Goal: Task Accomplishment & Management: Manage account settings

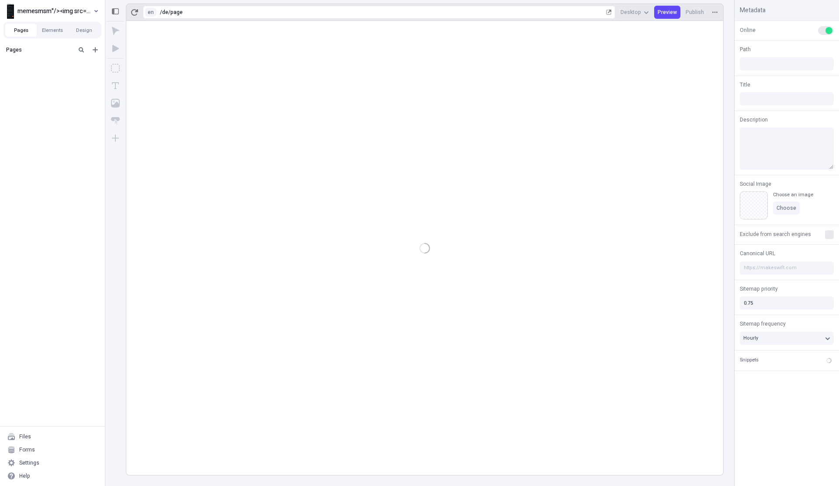
type input "/de/page"
type input "fasdfasdfads"
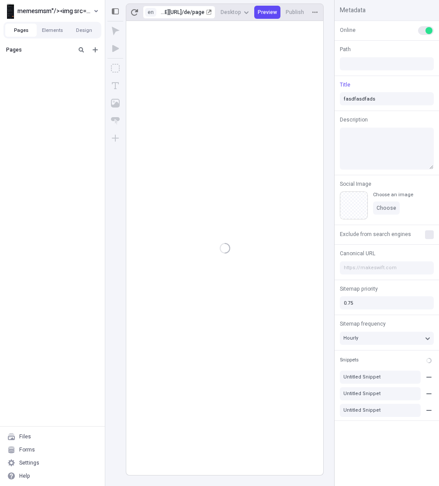
type input "/de/page"
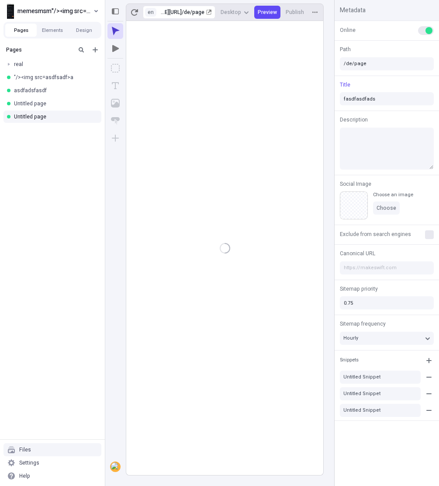
click at [42, 450] on div "Files" at bounding box center [52, 449] width 98 height 13
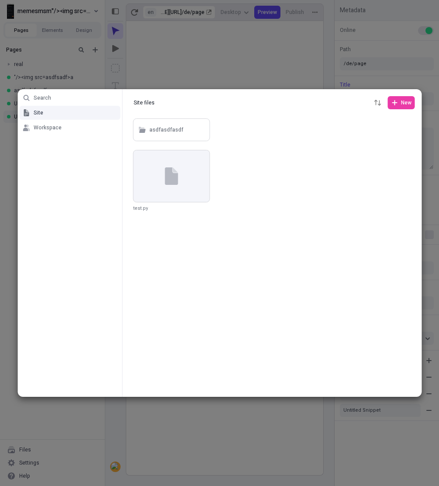
click at [65, 433] on div "Search Site Workspace Site files Site files New asdfasdfasdf test.py" at bounding box center [219, 243] width 439 height 486
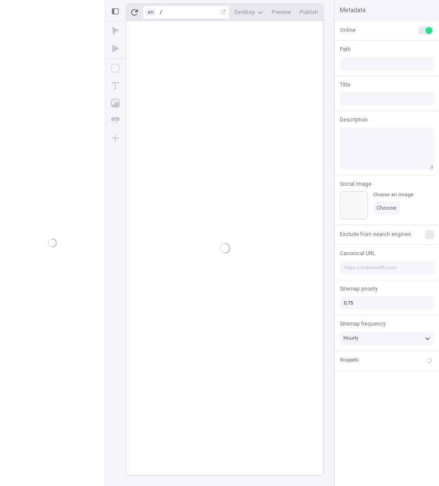
type input "/de/page"
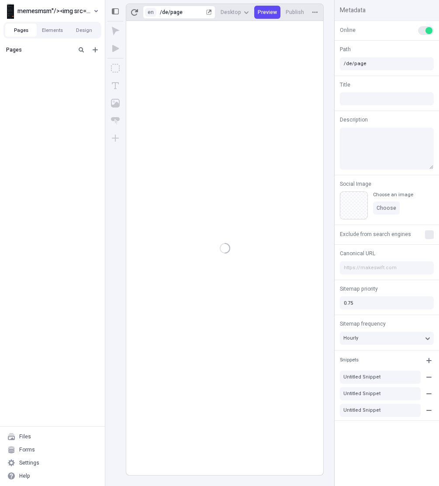
type input "fasdfasdfads"
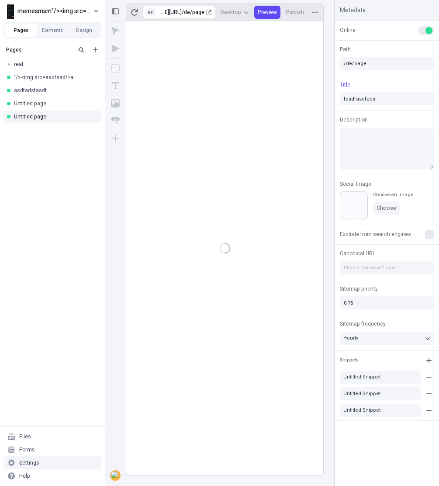
click at [46, 461] on div "Settings" at bounding box center [52, 462] width 98 height 13
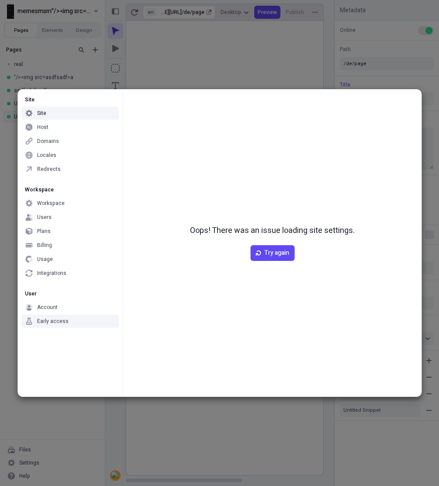
click at [66, 321] on div "Early access" at bounding box center [70, 320] width 98 height 13
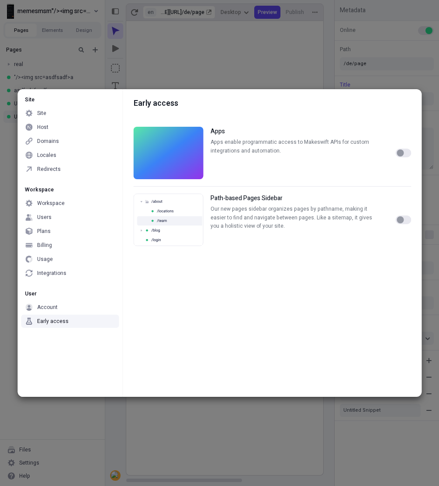
click at [402, 154] on div "button" at bounding box center [400, 152] width 7 height 7
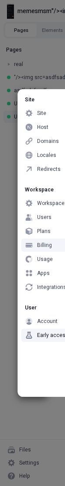
click at [47, 242] on div "Billing" at bounding box center [44, 245] width 15 height 7
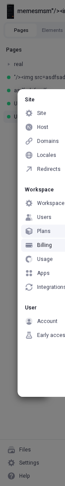
click at [43, 233] on div "Plans" at bounding box center [44, 231] width 14 height 7
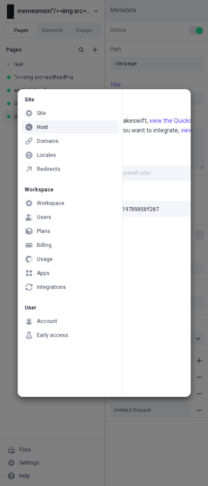
scroll to position [0, 154]
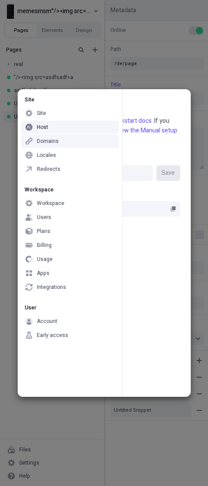
click at [74, 142] on div "Domains" at bounding box center [70, 141] width 98 height 13
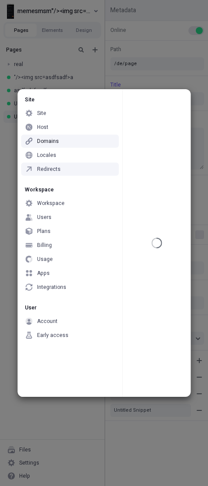
click at [83, 164] on div "Redirects" at bounding box center [70, 168] width 98 height 13
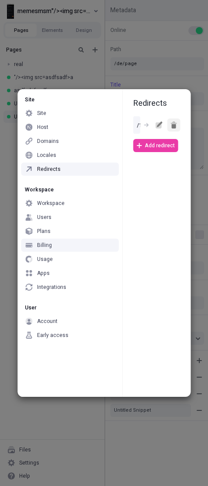
click at [170, 124] on button "button" at bounding box center [173, 124] width 13 height 13
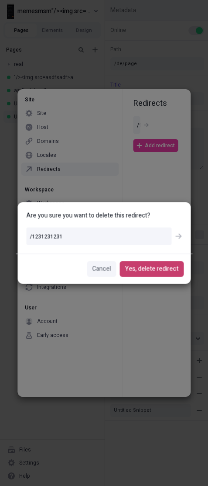
click at [150, 271] on span "Yes, delete redirect" at bounding box center [152, 269] width 54 height 10
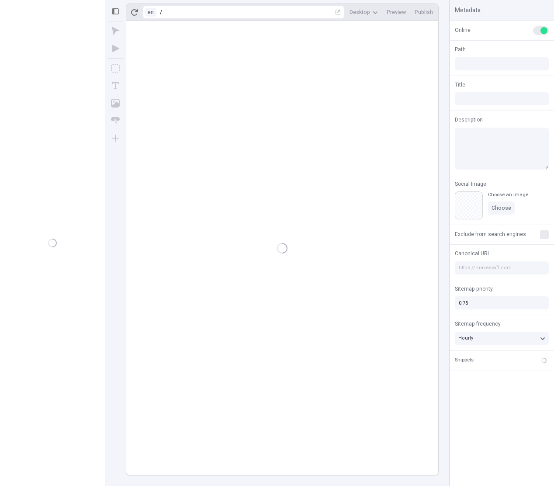
type input "fasdfasdfads"
type input "/de/page"
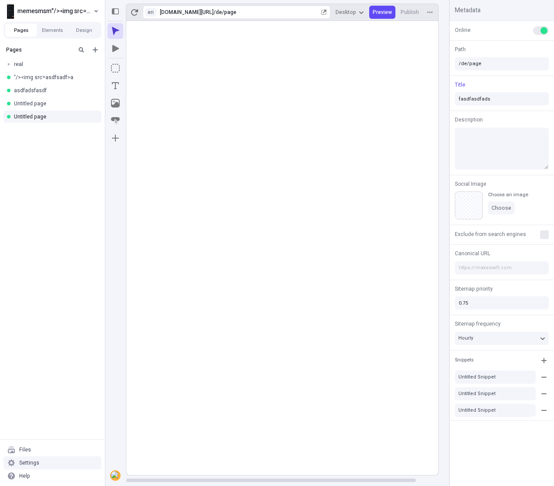
click at [43, 461] on div "Settings" at bounding box center [52, 462] width 98 height 13
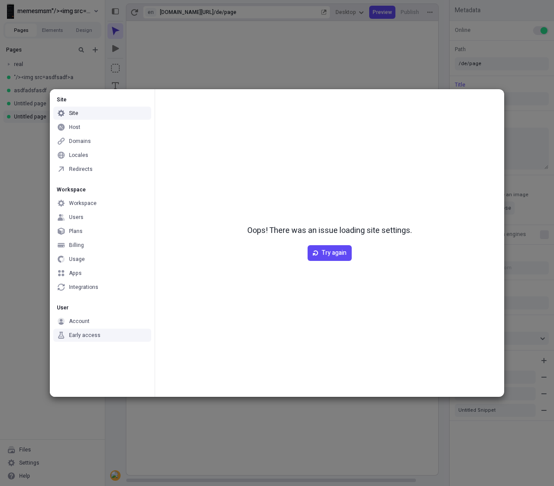
click at [75, 358] on div "Site Site Host Domains Locales Redirects Workspace Workspace Users Plans Billin…" at bounding box center [102, 242] width 105 height 307
click at [83, 334] on div "Early access" at bounding box center [84, 335] width 31 height 7
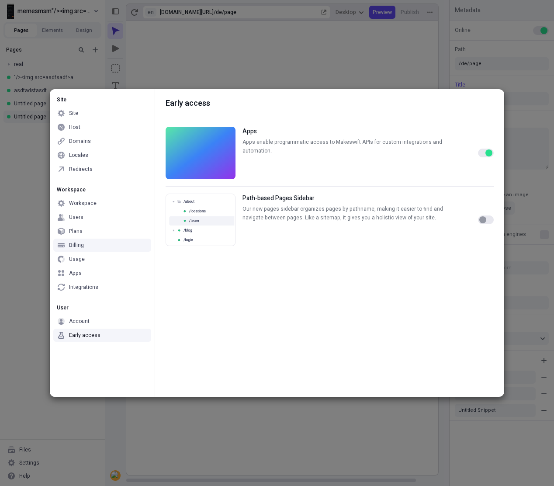
click at [490, 155] on div "button" at bounding box center [488, 152] width 7 height 7
click at [490, 155] on button "button" at bounding box center [486, 152] width 16 height 9
click at [490, 155] on div "button" at bounding box center [488, 152] width 7 height 7
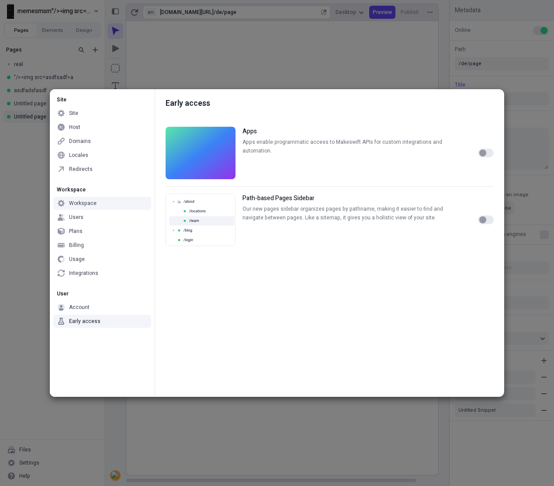
click at [487, 151] on button "button" at bounding box center [486, 152] width 16 height 9
click at [487, 151] on div "button" at bounding box center [488, 152] width 7 height 7
click at [486, 219] on button "button" at bounding box center [486, 219] width 16 height 9
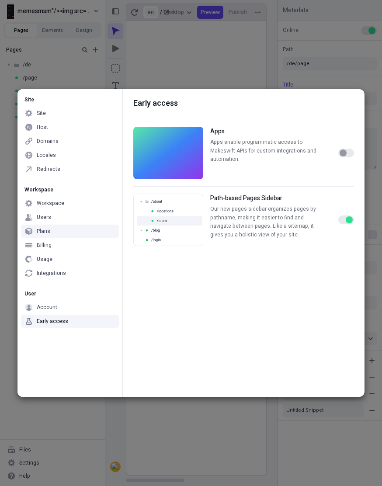
click at [345, 221] on button "button" at bounding box center [346, 219] width 16 height 9
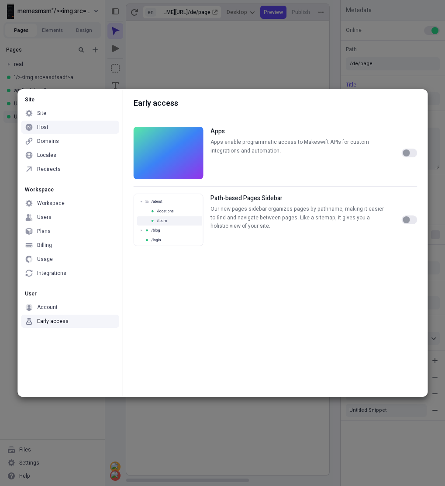
click at [72, 49] on div "Site Site Host Domains Locales Redirects Workspace Workspace Users Plans Billin…" at bounding box center [222, 243] width 445 height 486
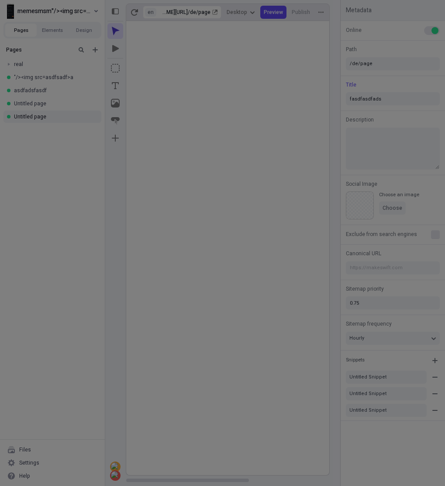
click at [72, 49] on div "Site Site Host Domains Locales Redirects Workspace Workspace Users Plans Billin…" at bounding box center [222, 243] width 445 height 486
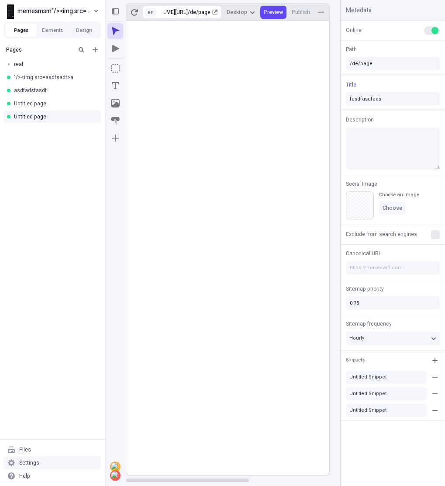
click at [27, 467] on div "Settings" at bounding box center [52, 462] width 98 height 13
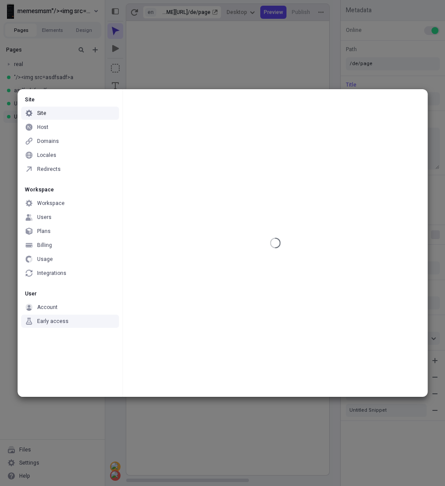
click at [79, 322] on div "Early access" at bounding box center [70, 320] width 98 height 13
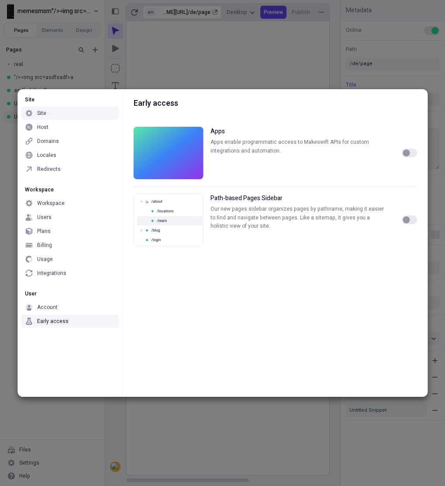
click at [158, 67] on div "Site Site Host Domains Locales Redirects Workspace Workspace Users Plans Billin…" at bounding box center [222, 243] width 445 height 486
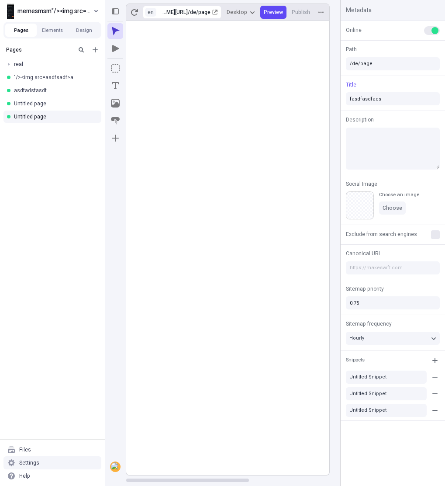
click at [39, 460] on div "Settings" at bounding box center [52, 462] width 98 height 13
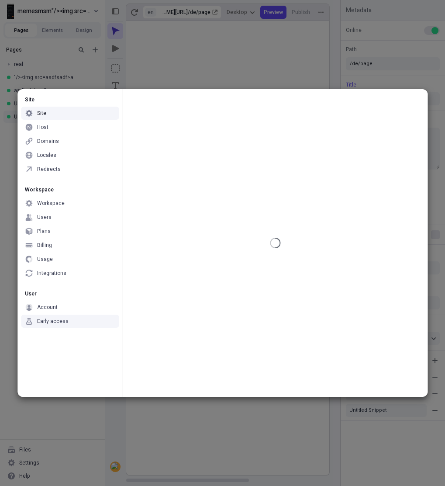
click at [51, 322] on div "Early access" at bounding box center [52, 321] width 31 height 7
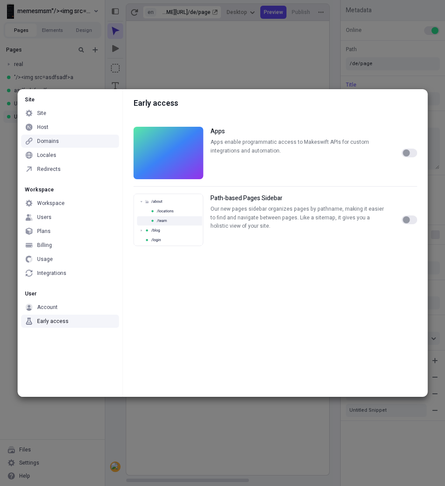
click at [414, 157] on div at bounding box center [409, 153] width 16 height 52
click at [412, 155] on button "button" at bounding box center [409, 152] width 16 height 9
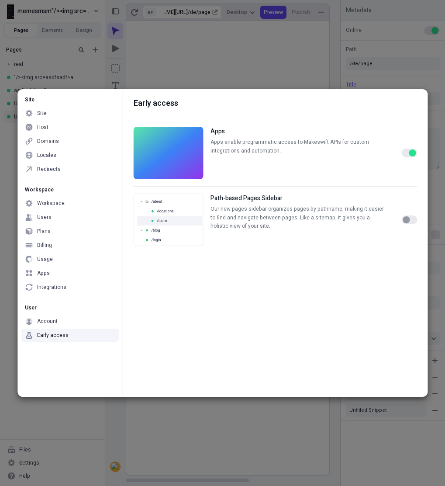
click at [412, 153] on div "button" at bounding box center [412, 152] width 7 height 7
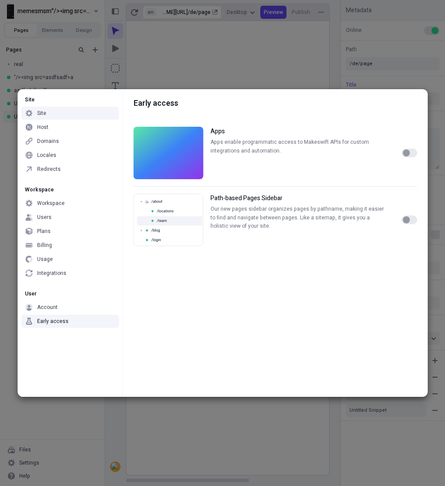
click at [81, 81] on div "Site Site Host Domains Locales Redirects Workspace Workspace Users Plans Billin…" at bounding box center [222, 243] width 445 height 486
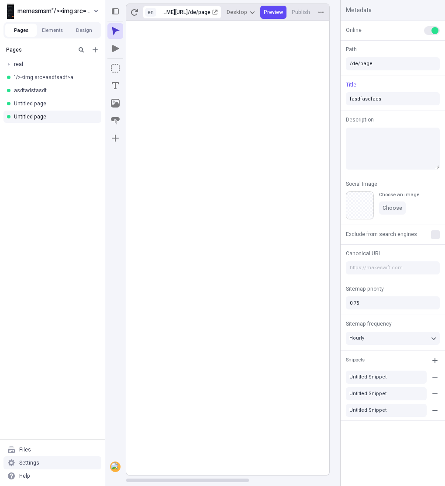
click at [27, 457] on div "Settings" at bounding box center [52, 462] width 98 height 13
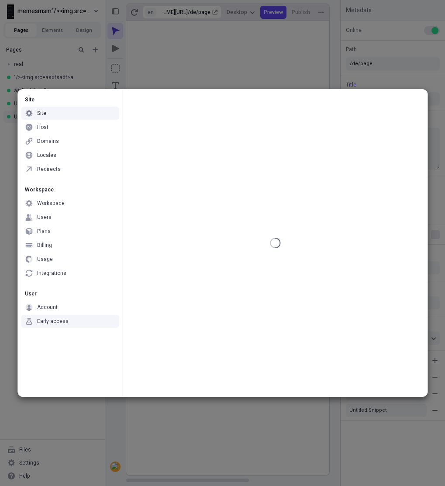
click at [86, 321] on div "Early access" at bounding box center [70, 320] width 98 height 13
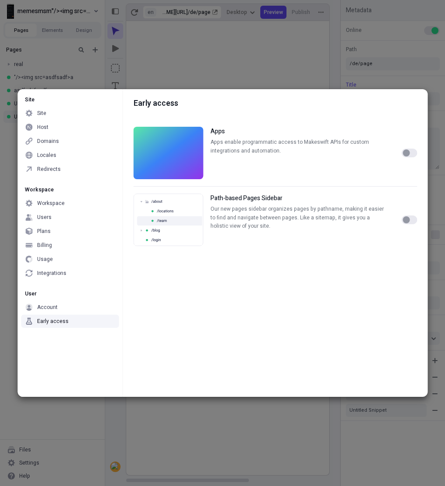
click at [418, 156] on div "Early access Apps Apps enable programmatic access to Makeswift APIs for custom …" at bounding box center [275, 242] width 305 height 307
click at [410, 153] on button "button" at bounding box center [409, 152] width 16 height 9
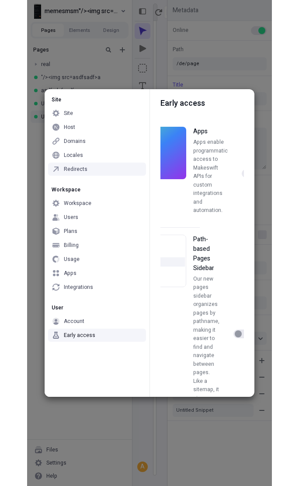
scroll to position [0, 56]
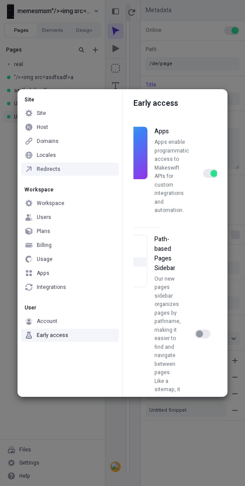
click at [211, 169] on button "button" at bounding box center [211, 173] width 16 height 9
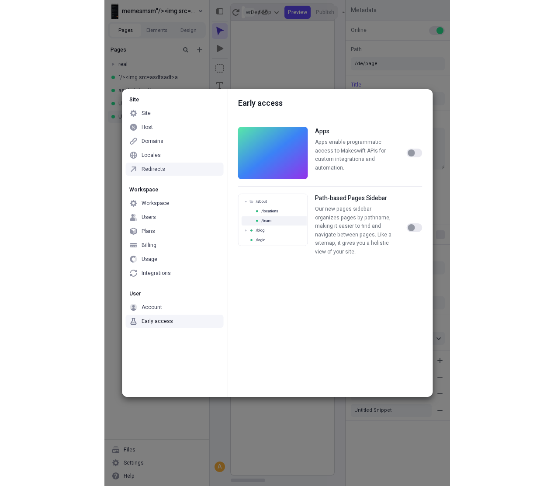
scroll to position [0, 0]
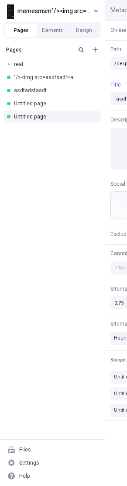
drag, startPoint x: 127, startPoint y: 93, endPoint x: 245, endPoint y: 96, distance: 118.4
click at [63, 209] on div "Pages real "/><img src=asdfsadf>a asdfadsfasdf Untitled page Untitled page" at bounding box center [52, 240] width 105 height 397
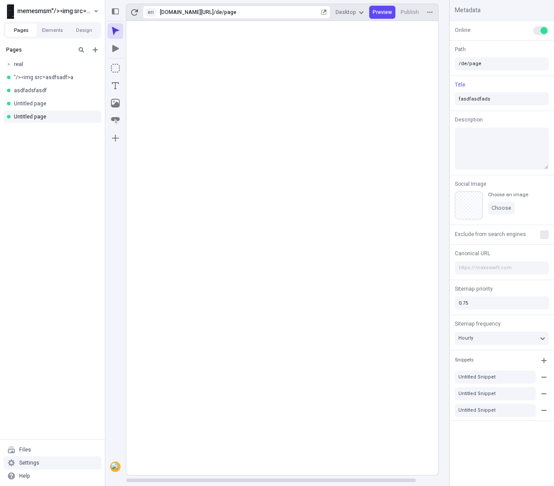
click at [62, 462] on div "Settings" at bounding box center [52, 462] width 98 height 13
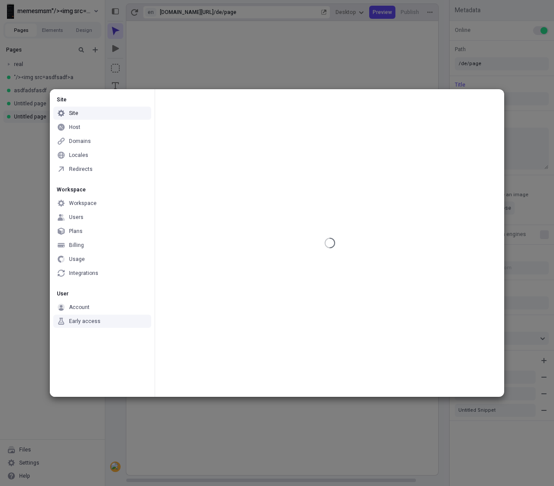
click at [80, 321] on div "Early access" at bounding box center [84, 321] width 31 height 7
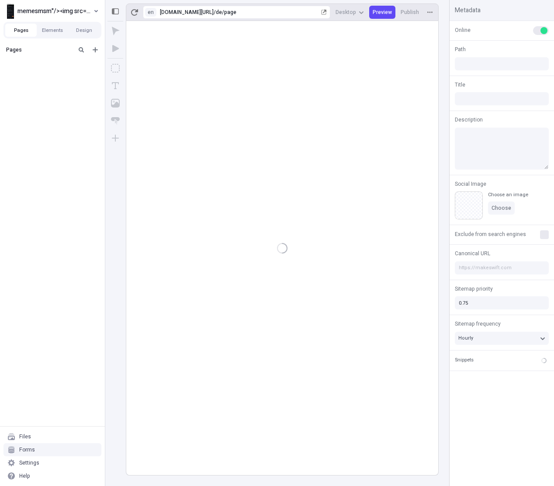
type input "fasdfasdfads"
type input "/de/page"
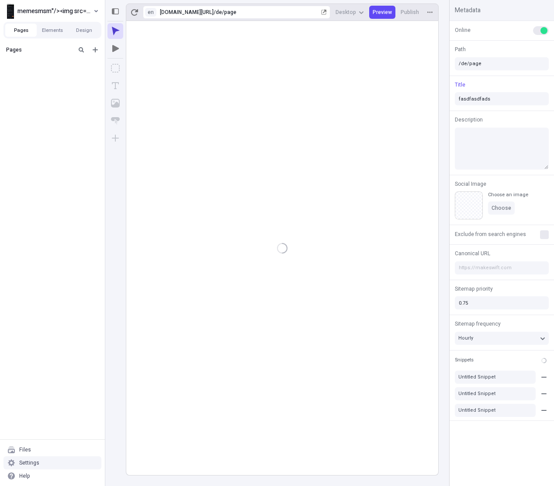
click at [42, 465] on div "Settings" at bounding box center [52, 462] width 98 height 13
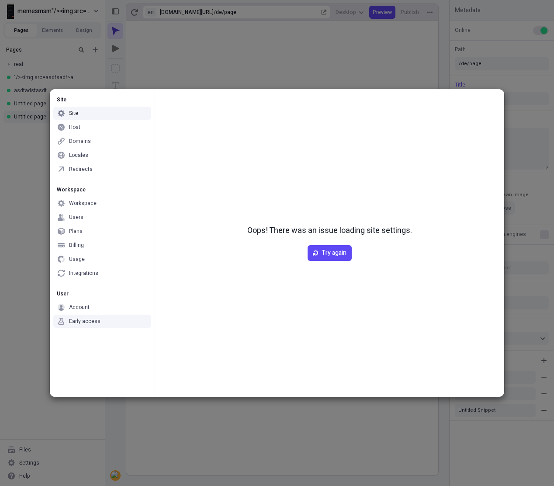
click at [96, 327] on div "Early access" at bounding box center [102, 320] width 98 height 13
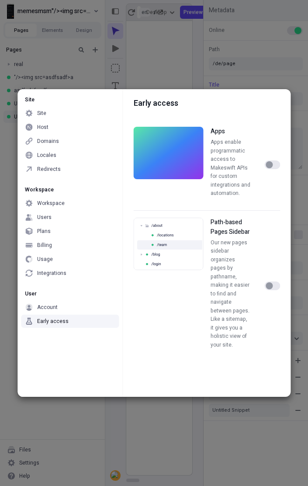
click at [272, 283] on div "button" at bounding box center [269, 285] width 7 height 7
click at [273, 281] on button "button" at bounding box center [272, 285] width 16 height 9
click at [64, 212] on div "Users" at bounding box center [70, 217] width 98 height 13
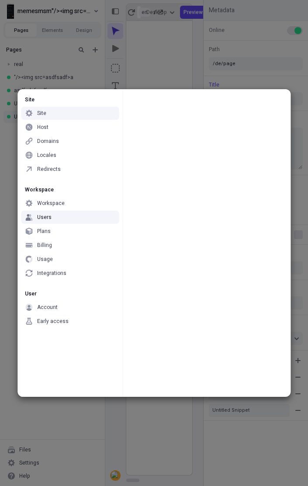
click at [44, 58] on div "Site Site Host Domains Locales Redirects Workspace Workspace Users Plans Billin…" at bounding box center [154, 243] width 308 height 486
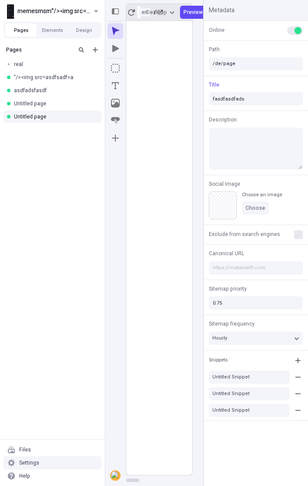
click at [42, 459] on div "Settings" at bounding box center [52, 462] width 98 height 13
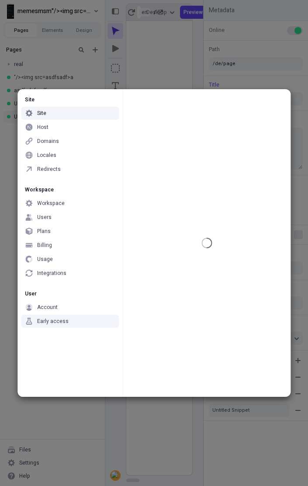
click at [73, 325] on div "Early access" at bounding box center [70, 320] width 98 height 13
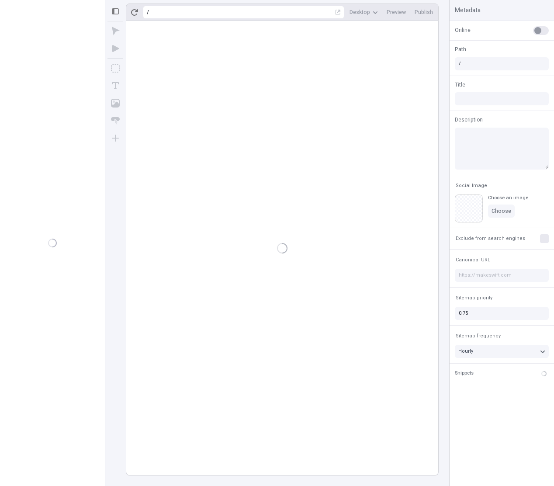
type input "fasdfasdfads"
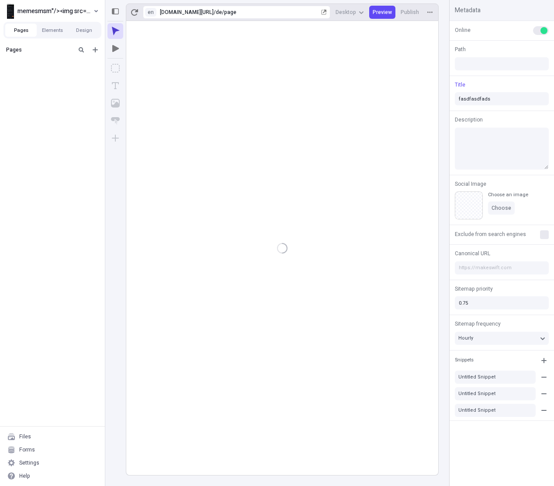
type input "/de/page"
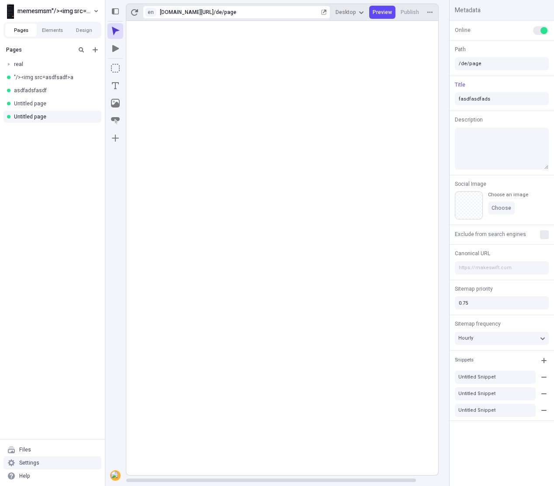
click at [77, 460] on div "Settings" at bounding box center [52, 462] width 98 height 13
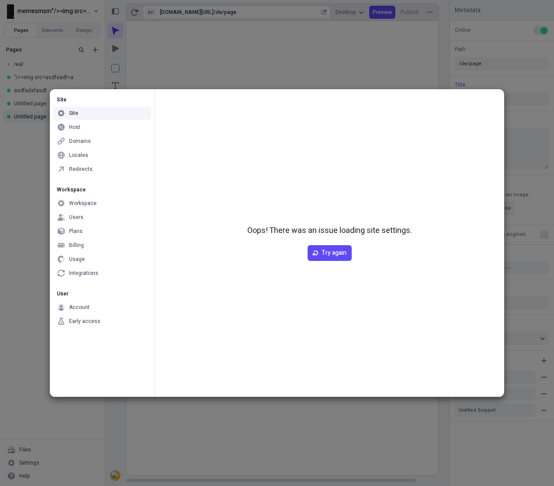
click at [105, 325] on div "Early access" at bounding box center [102, 320] width 98 height 13
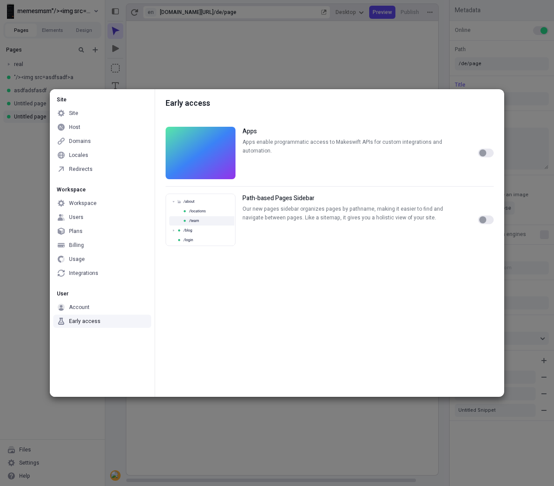
click at [483, 148] on button "button" at bounding box center [486, 152] width 16 height 9
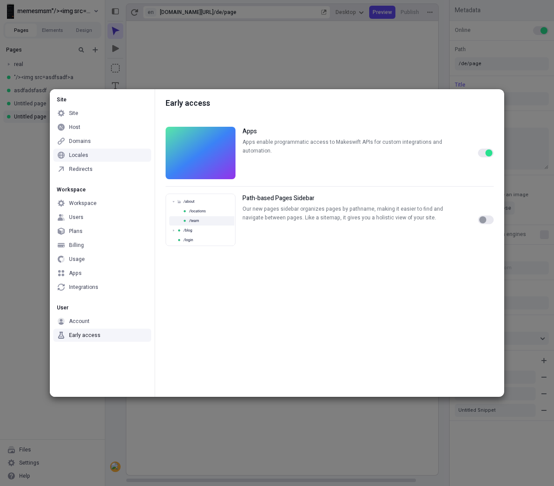
click at [100, 276] on div "Apps" at bounding box center [102, 272] width 98 height 13
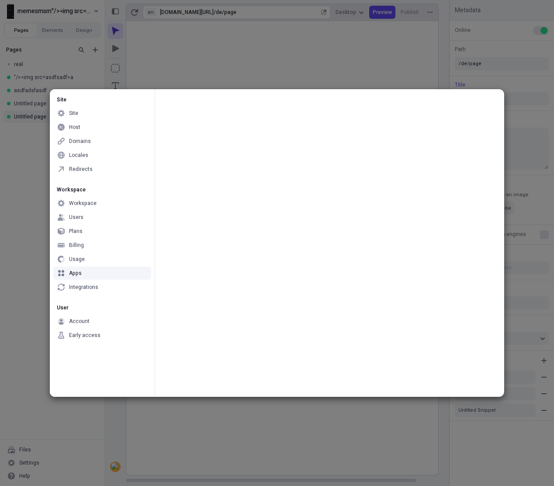
click at [242, 32] on div "Site Site Host Domains Locales Redirects Workspace Workspace Users Plans Billin…" at bounding box center [277, 243] width 554 height 486
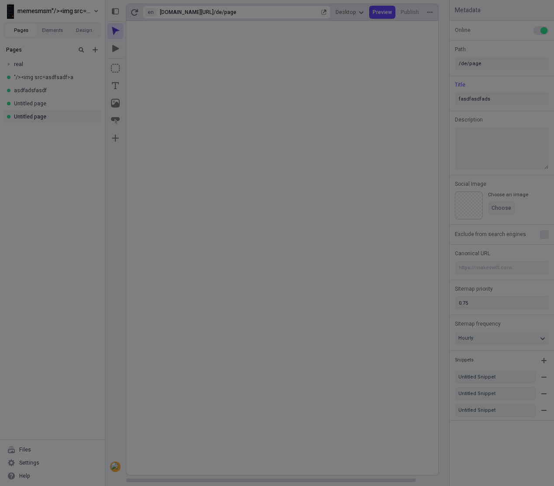
click at [242, 32] on div "Site Site Host Domains Locales Redirects Workspace Workspace Users Plans Billin…" at bounding box center [277, 243] width 554 height 486
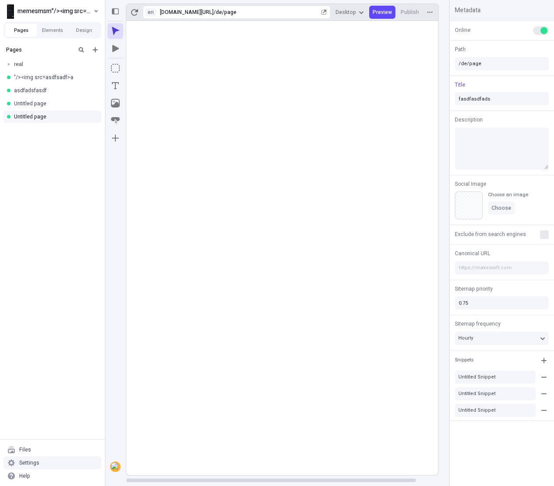
click at [54, 466] on div "Settings" at bounding box center [52, 462] width 98 height 13
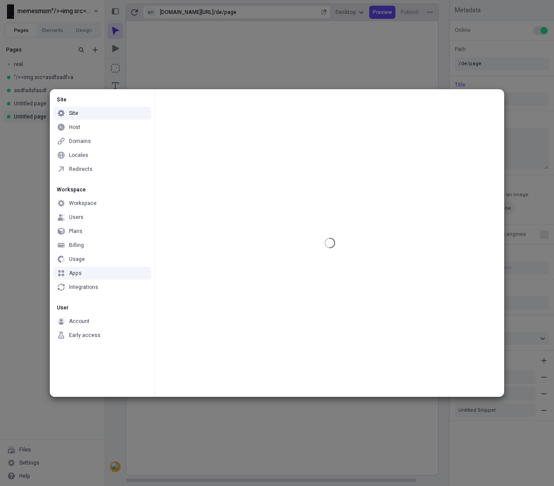
click at [87, 273] on div "Apps" at bounding box center [102, 272] width 98 height 13
click at [86, 333] on div "Early access" at bounding box center [84, 335] width 31 height 7
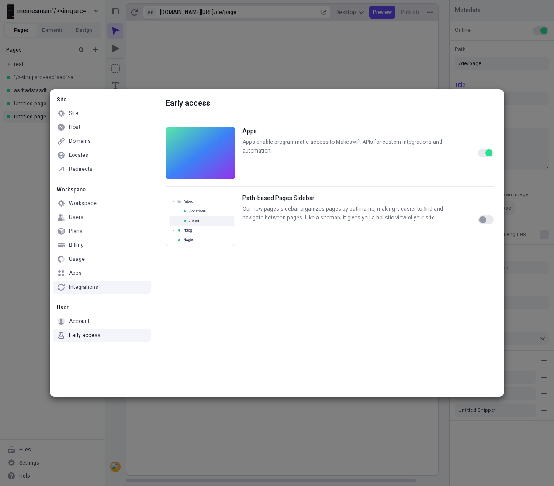
click at [479, 219] on div "button" at bounding box center [482, 219] width 7 height 7
click at [480, 219] on button "button" at bounding box center [486, 219] width 16 height 9
